Goal: Information Seeking & Learning: Learn about a topic

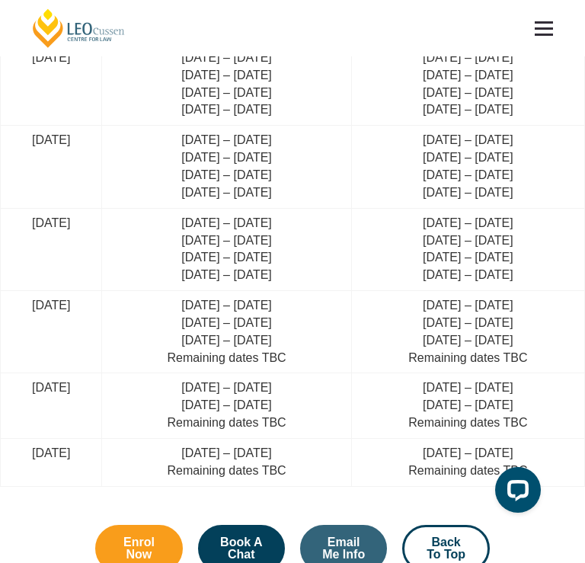
scroll to position [4375, 0]
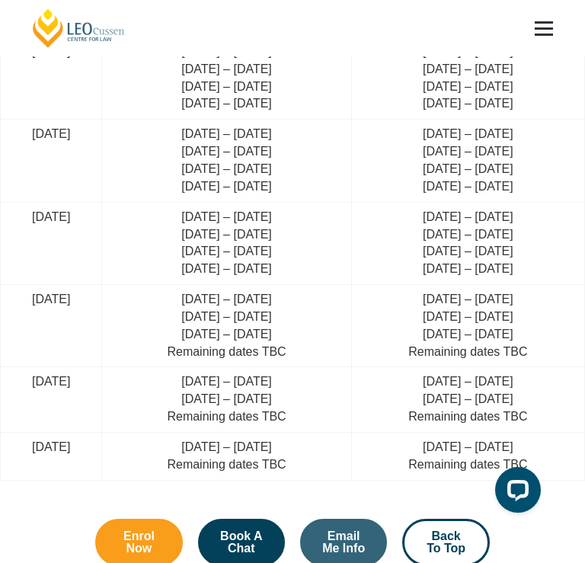
click at [384, 202] on td "[DATE] – [DATE] [DATE] – [DATE] [DATE] – [DATE] [DATE] – [DATE]" at bounding box center [467, 243] width 233 height 82
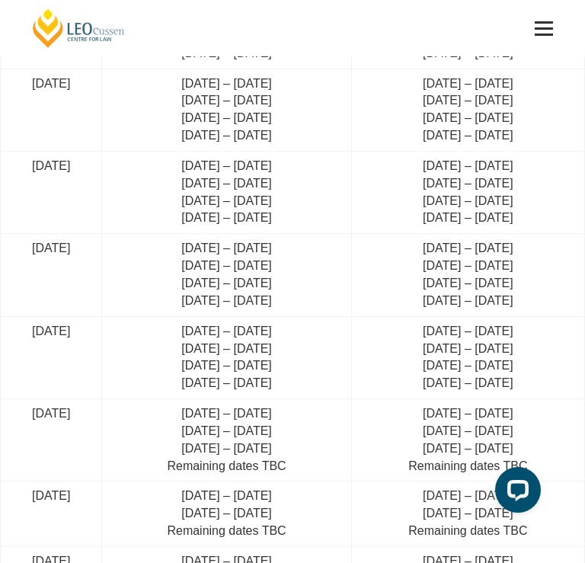
scroll to position [4258, 0]
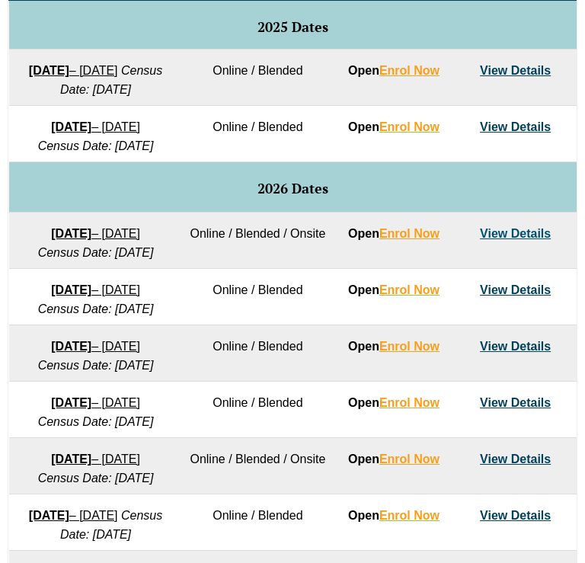
scroll to position [892, 0]
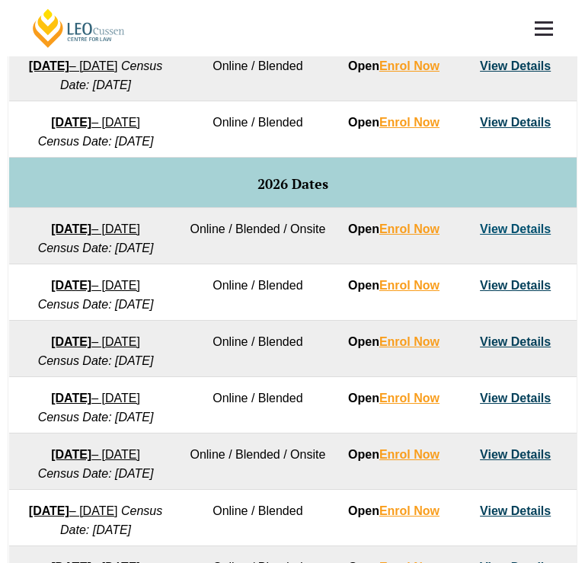
click at [281, 208] on td "2026 Dates" at bounding box center [292, 183] width 567 height 50
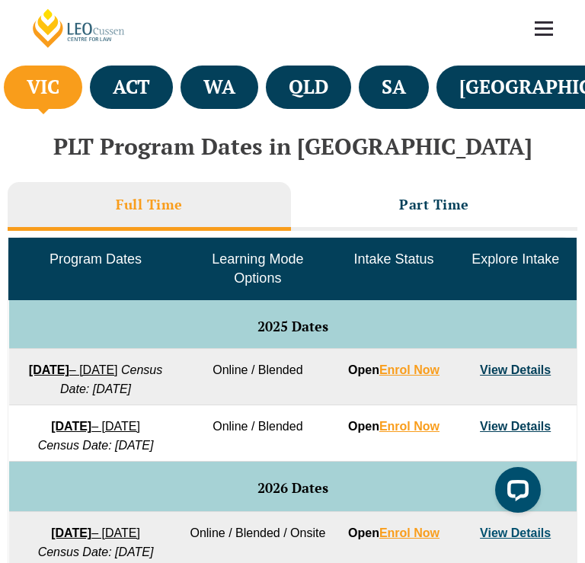
scroll to position [589, 0]
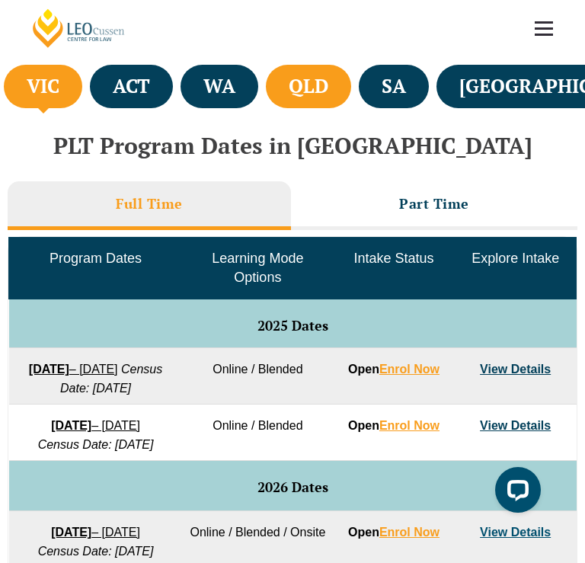
click at [356, 64] on ul "VIC ACT WA QLD SA NSW" at bounding box center [292, 86] width 585 height 51
click at [351, 72] on li "QLD" at bounding box center [308, 86] width 85 height 43
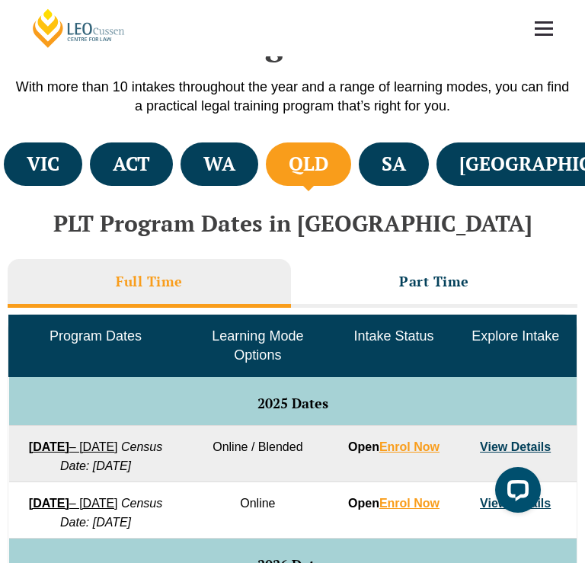
scroll to position [393, 0]
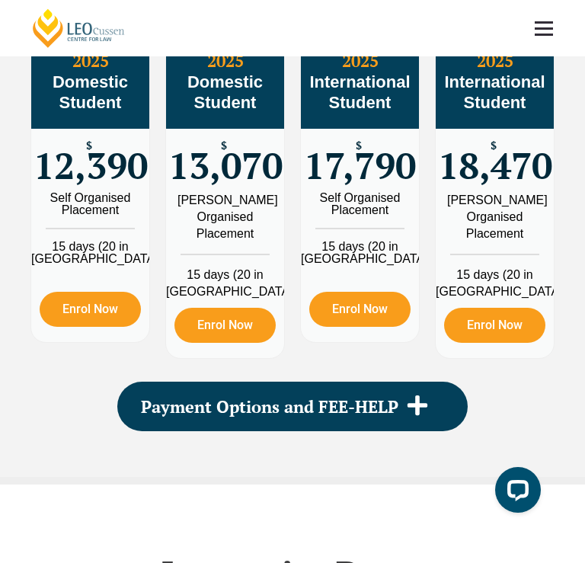
scroll to position [2082, 0]
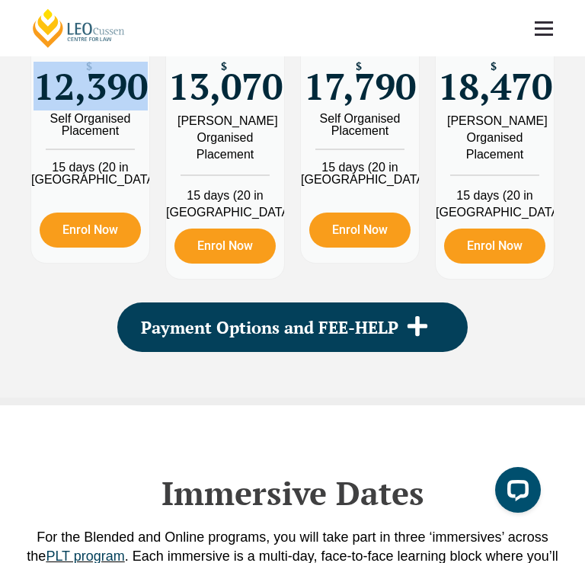
drag, startPoint x: 38, startPoint y: 334, endPoint x: 139, endPoint y: 335, distance: 100.5
click at [139, 101] on span "12,390" at bounding box center [91, 87] width 114 height 30
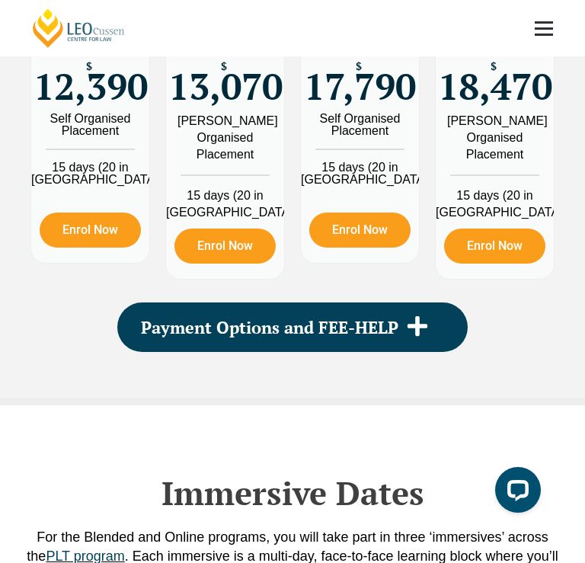
click at [157, 287] on div "2025 Domestic Student $ 12,390 Self Organised Placement 15 days (20 in [GEOGRAP…" at bounding box center [90, 117] width 135 height 339
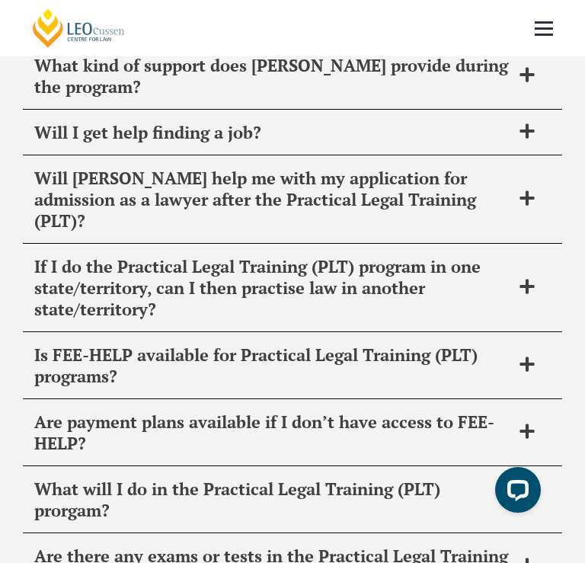
scroll to position [6476, 0]
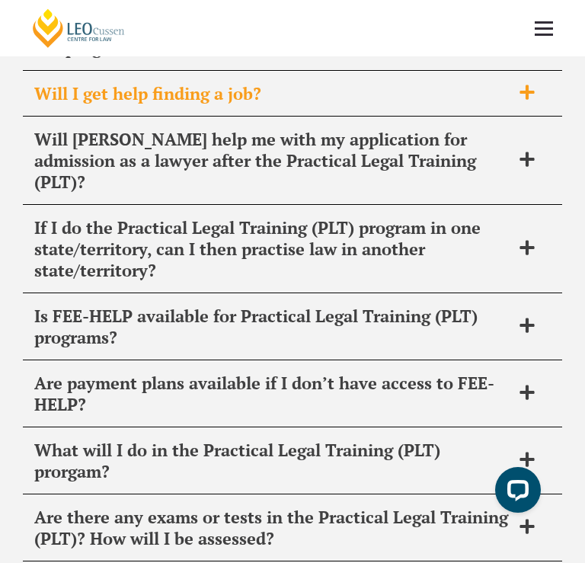
click at [434, 116] on div "Will I get help finding a job?" at bounding box center [292, 94] width 539 height 45
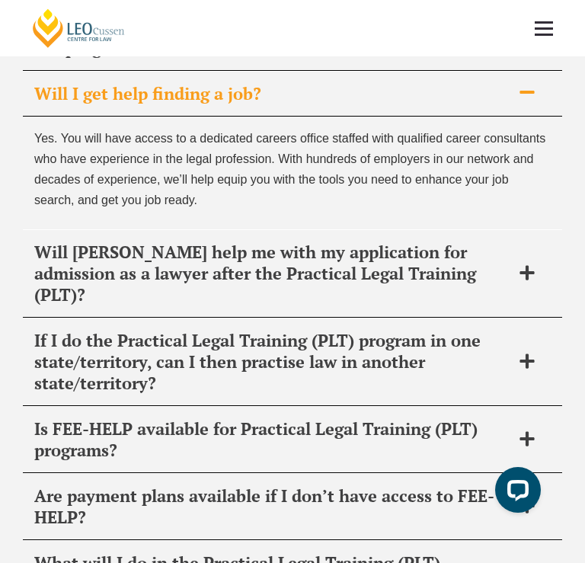
click at [434, 116] on div "Will I get help finding a job?" at bounding box center [292, 94] width 539 height 45
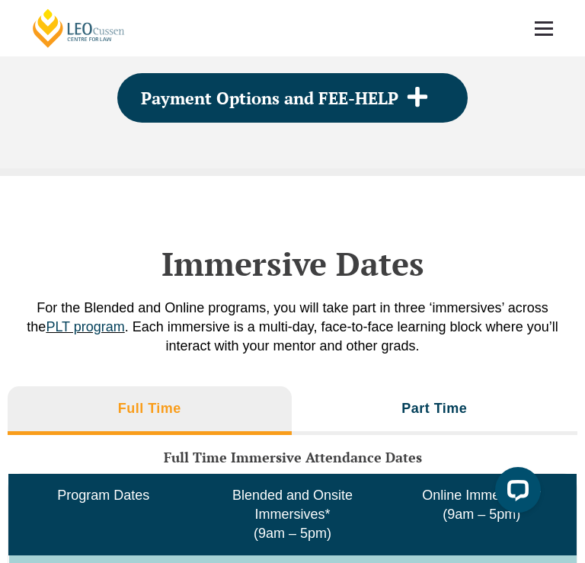
scroll to position [2309, 0]
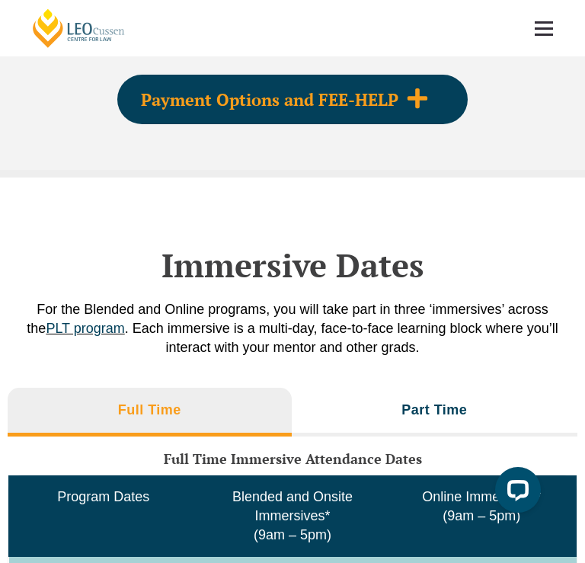
click at [425, 110] on icon at bounding box center [417, 98] width 23 height 23
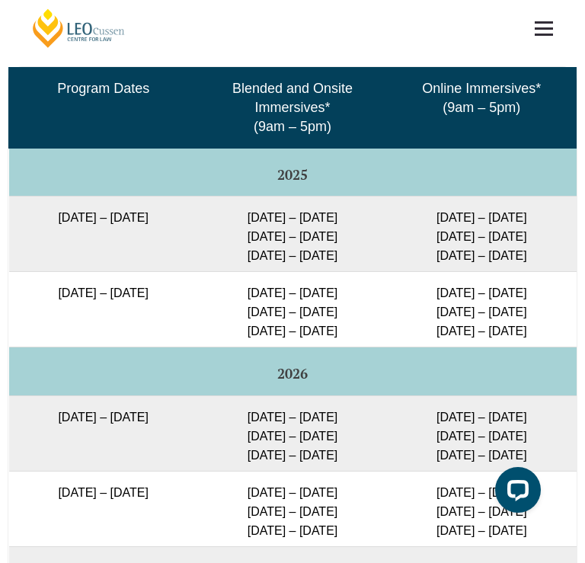
scroll to position [3244, 0]
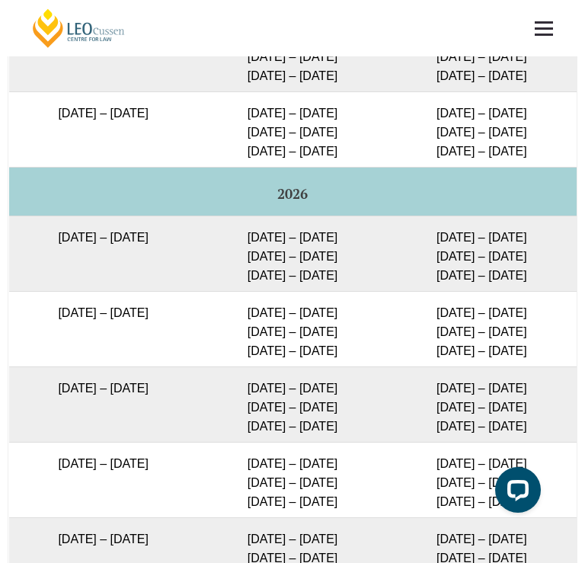
click at [432, 92] on td "[DATE] – [DATE] [DATE] – [DATE] [DATE] – [DATE]" at bounding box center [481, 54] width 189 height 75
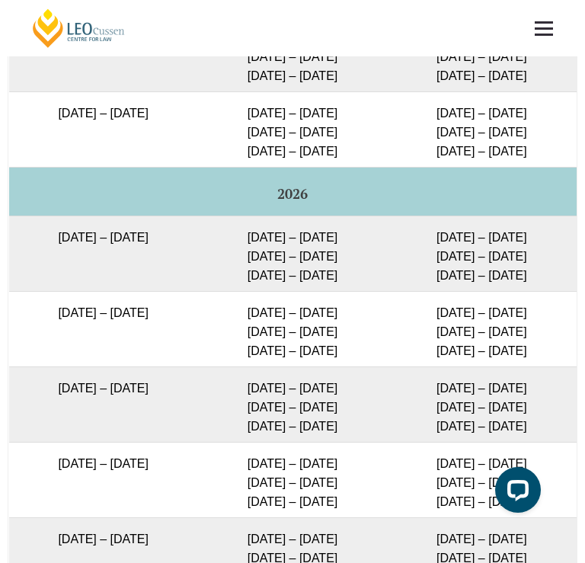
click at [432, 92] on td "[DATE] – [DATE] [DATE] – [DATE] [DATE] – [DATE]" at bounding box center [481, 54] width 189 height 75
click at [433, 92] on td "[DATE] – [DATE] [DATE] – [DATE] [DATE] – [DATE]" at bounding box center [481, 54] width 189 height 75
drag, startPoint x: 427, startPoint y: 272, endPoint x: 544, endPoint y: 377, distance: 156.9
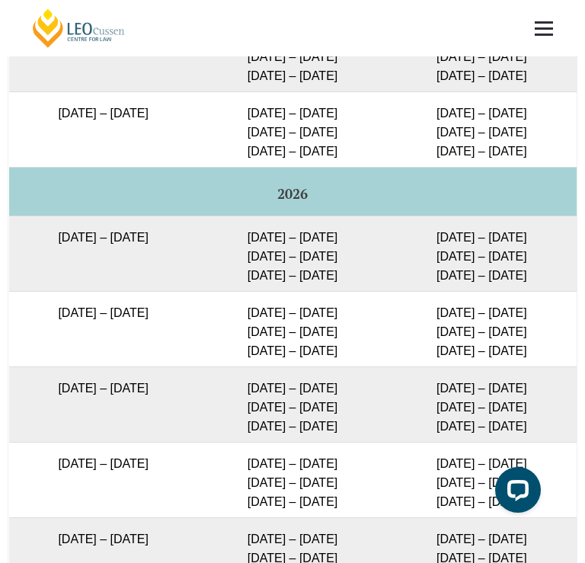
click at [544, 377] on tbody "Program Dates Blended and Onsite Immersives* (9am – 5pm) Online Immersives* (9a…" at bounding box center [292, 315] width 567 height 856
click at [544, 168] on td "[DATE] – [DATE] [DATE] – [DATE] [DATE] – [DATE]" at bounding box center [481, 129] width 189 height 75
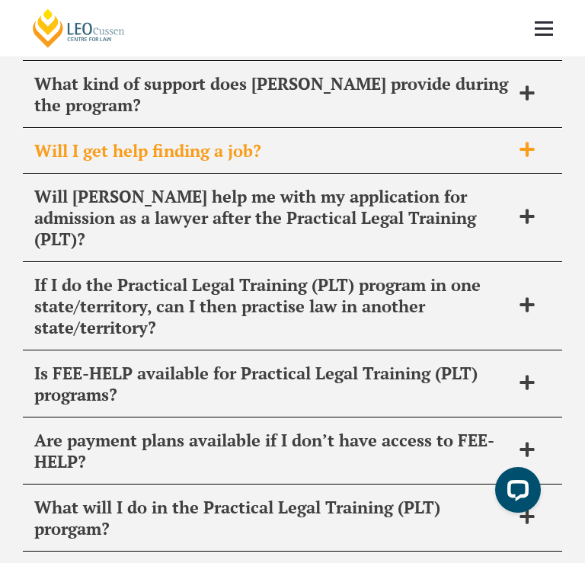
scroll to position [6816, 0]
